Goal: Task Accomplishment & Management: Manage account settings

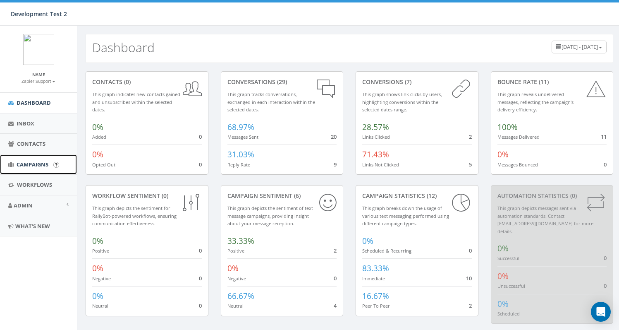
click at [34, 163] on span "Campaigns" at bounding box center [33, 164] width 32 height 7
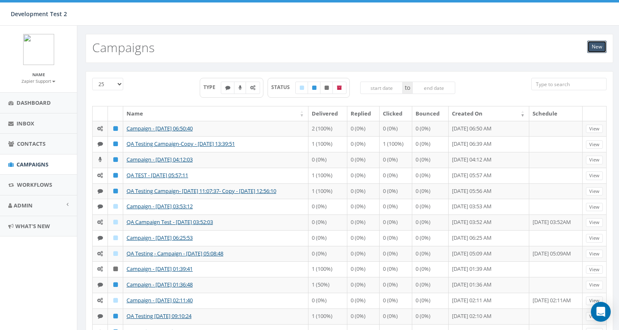
click at [602, 46] on link "New" at bounding box center [597, 47] width 19 height 12
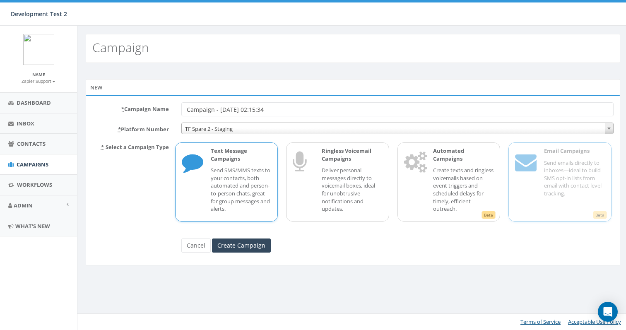
click at [599, 215] on span "Beta" at bounding box center [600, 215] width 14 height 8
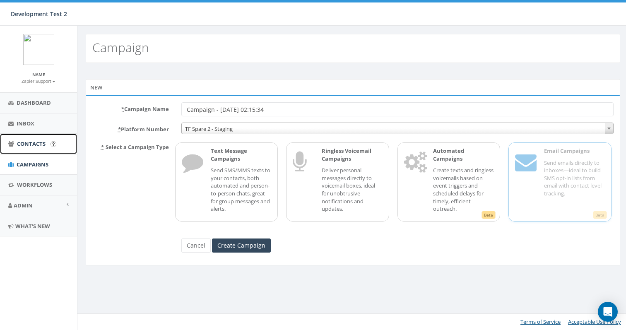
click at [39, 144] on span "Contacts" at bounding box center [31, 143] width 29 height 7
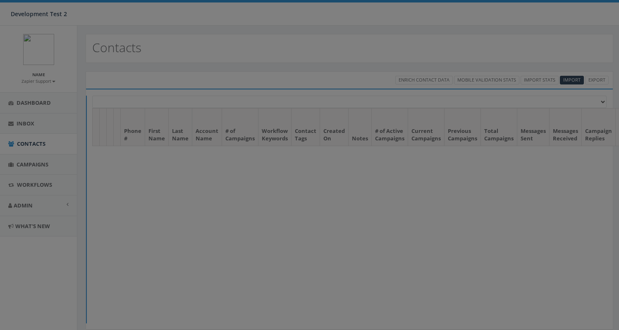
select select
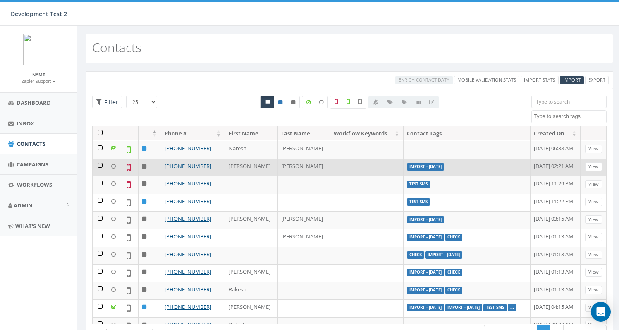
scroll to position [248, 0]
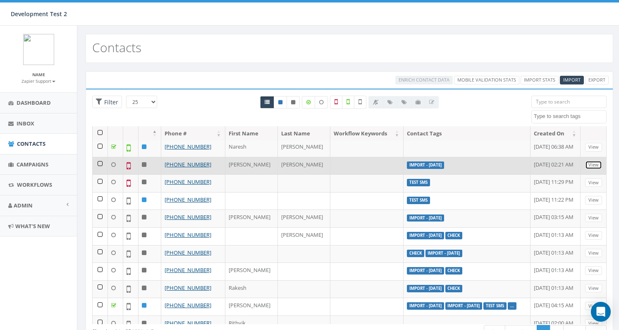
click at [590, 169] on link "View" at bounding box center [593, 165] width 17 height 9
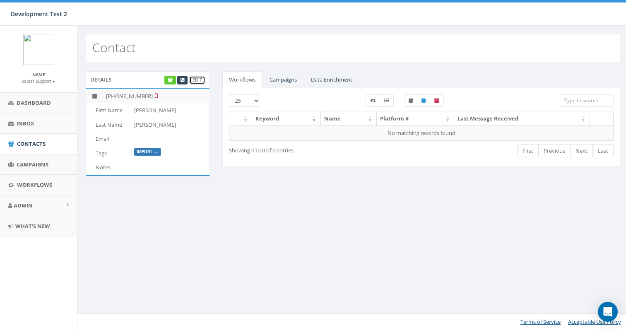
click at [200, 78] on link "Edit" at bounding box center [197, 80] width 16 height 9
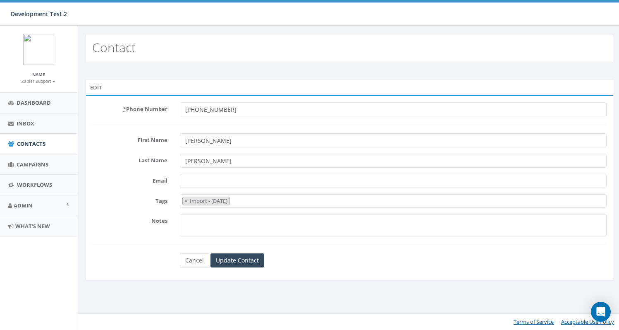
select select "Import - 12/14/2023"
click at [187, 200] on span "×" at bounding box center [187, 200] width 3 height 7
select select
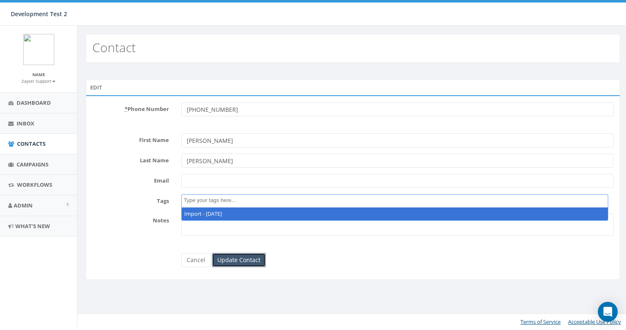
click at [240, 259] on input "Update Contact" at bounding box center [239, 260] width 54 height 14
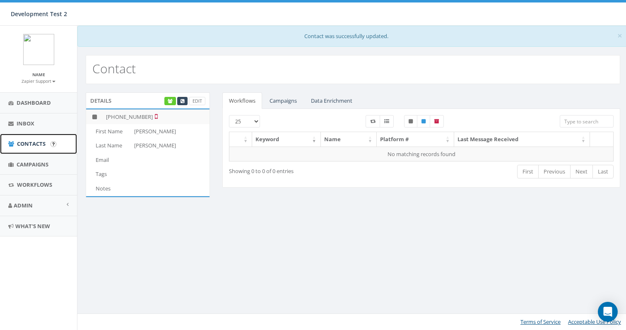
click at [22, 146] on span "Contacts" at bounding box center [31, 143] width 29 height 7
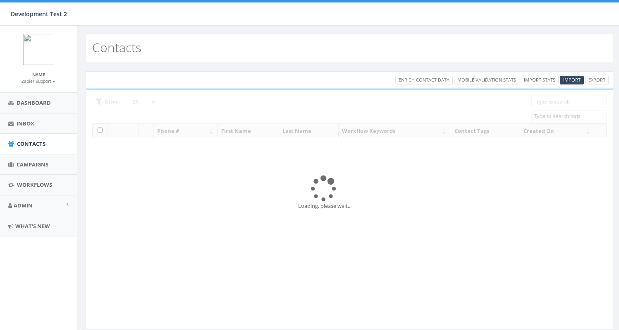
select select
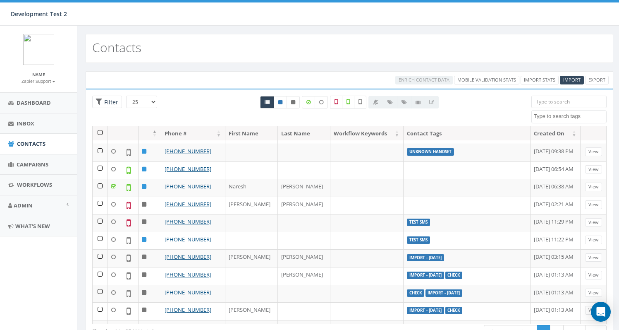
scroll to position [210, 0]
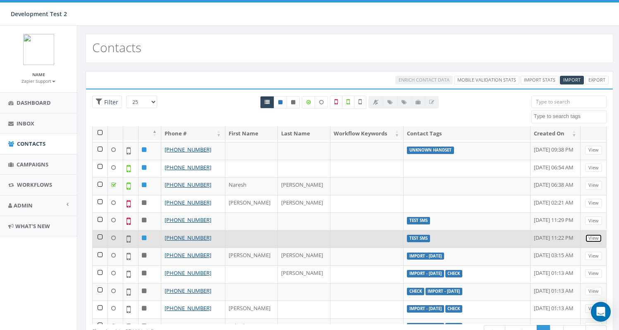
click at [585, 242] on link "View" at bounding box center [593, 238] width 17 height 9
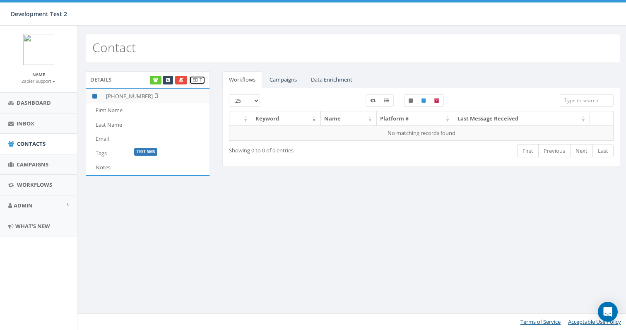
click at [199, 76] on link "Edit" at bounding box center [197, 80] width 16 height 9
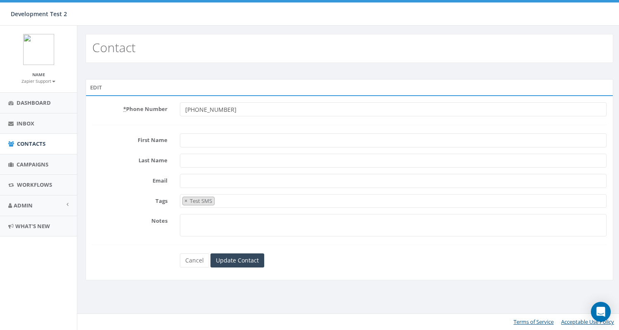
select select "Test SMS"
click at [186, 201] on span "×" at bounding box center [187, 200] width 3 height 7
select select
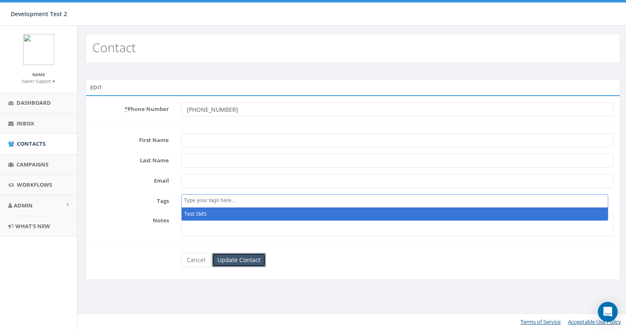
click at [250, 260] on input "Update Contact" at bounding box center [239, 260] width 54 height 14
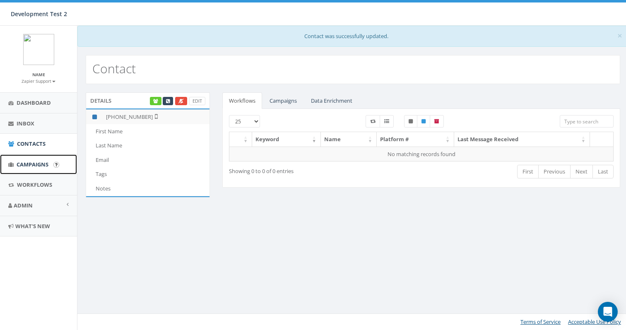
click at [32, 161] on span "Campaigns" at bounding box center [33, 164] width 32 height 7
